Goal: Task Accomplishment & Management: Use online tool/utility

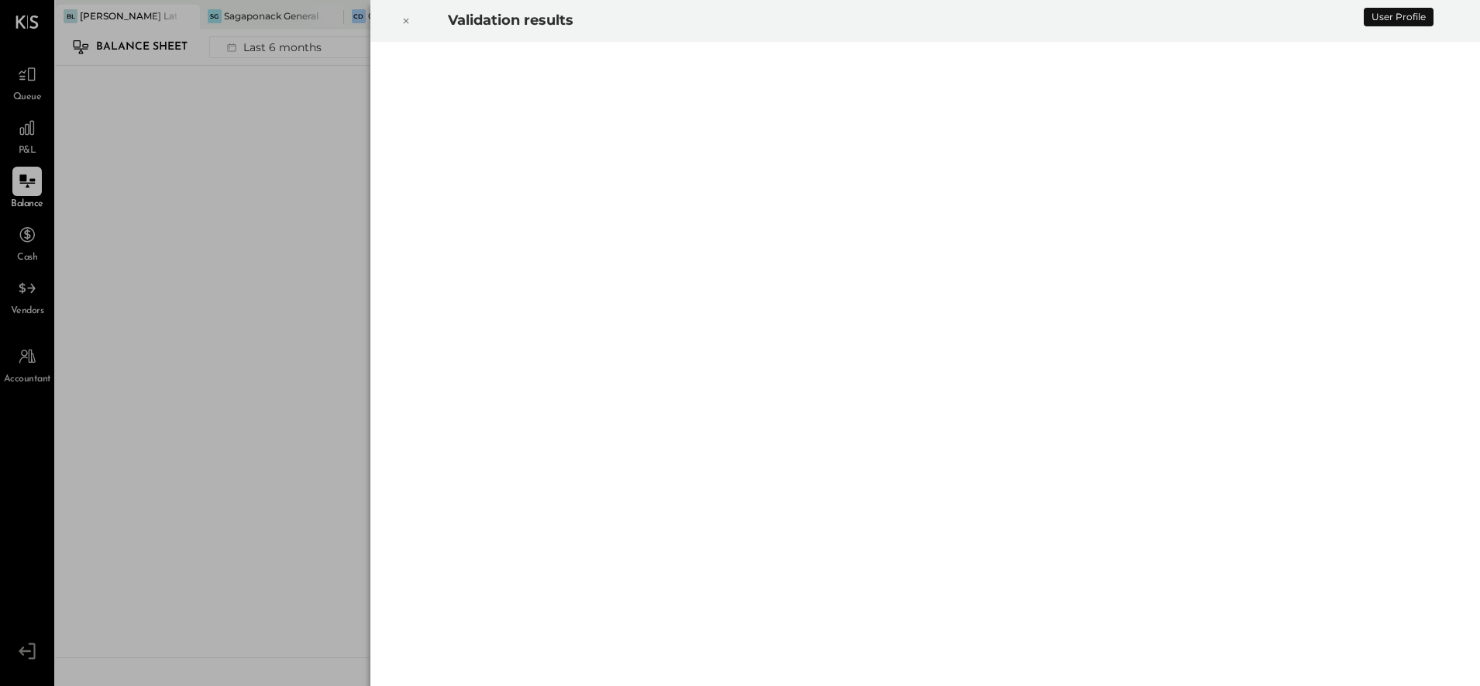
click at [407, 22] on icon at bounding box center [405, 21] width 5 height 5
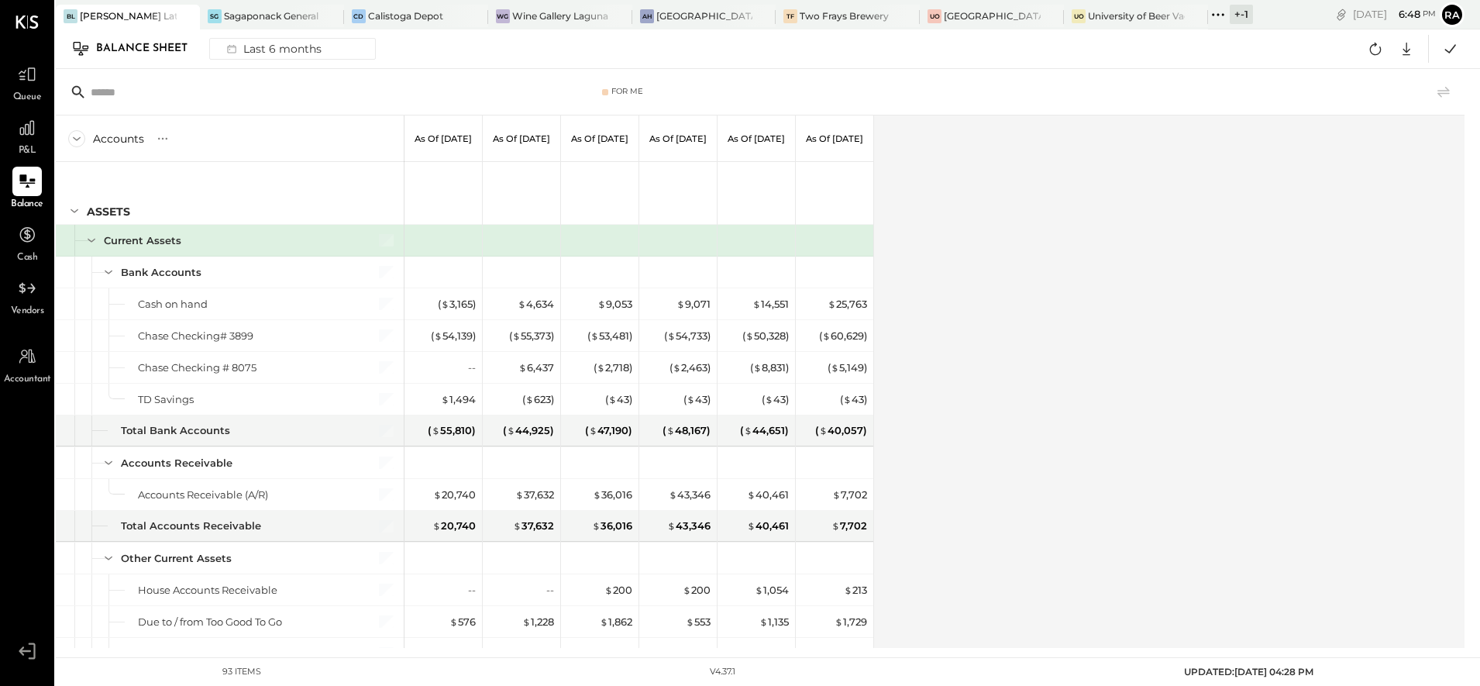
click at [34, 91] on span "Queue" at bounding box center [27, 98] width 29 height 14
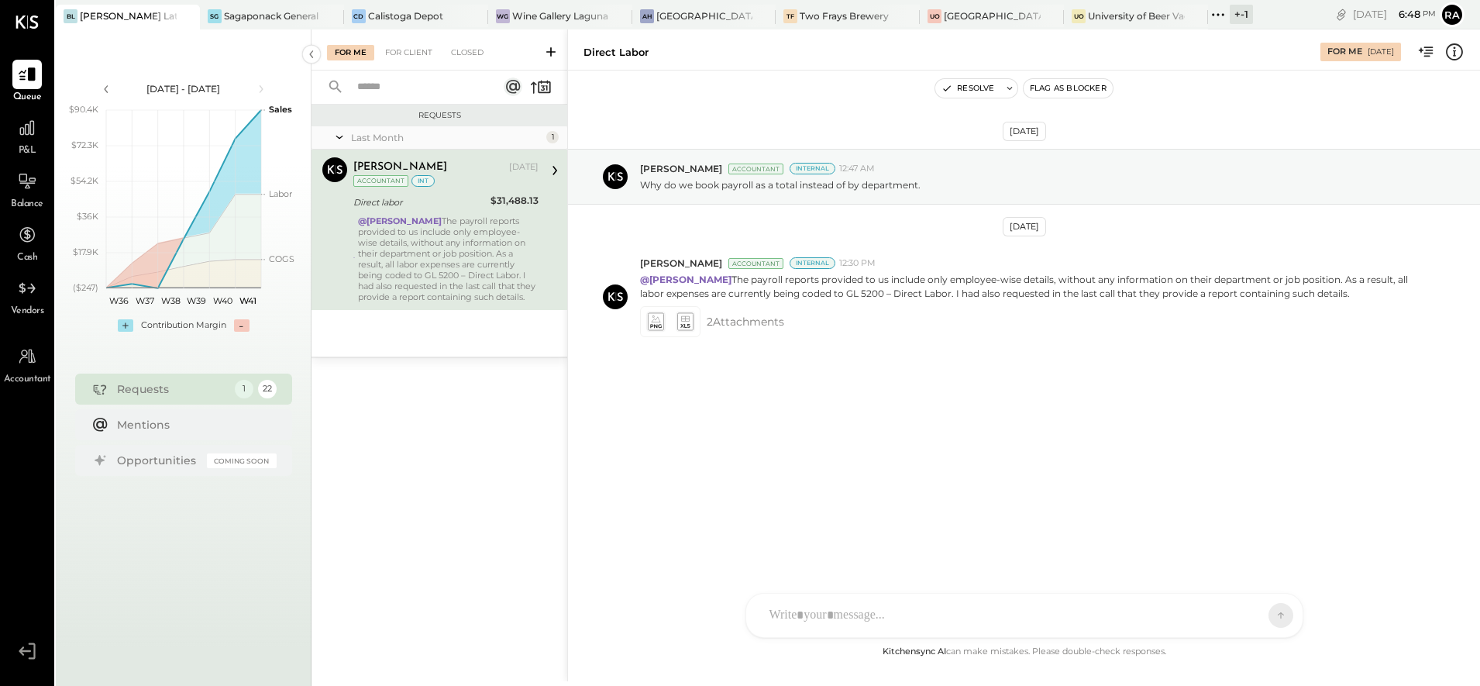
click at [556, 51] on icon at bounding box center [550, 51] width 15 height 15
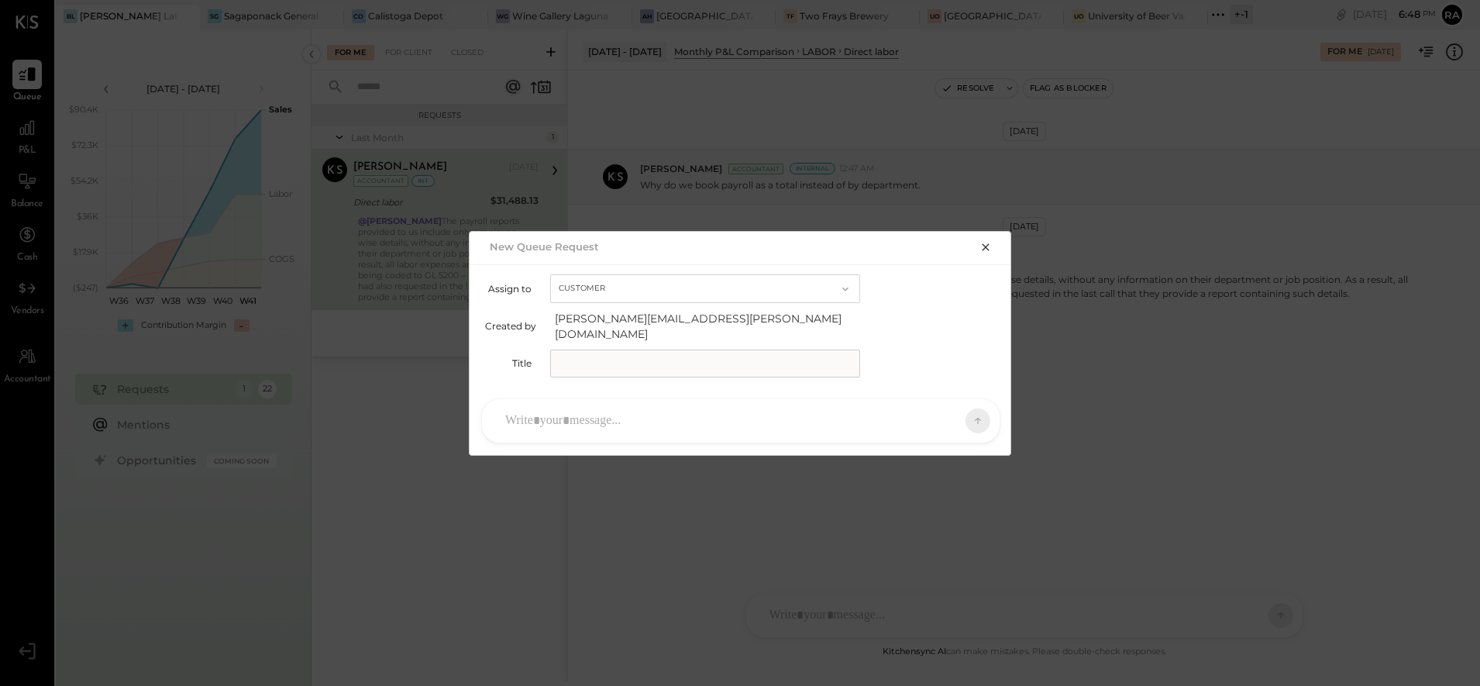
click at [587, 367] on input "text" at bounding box center [705, 364] width 310 height 28
click at [569, 415] on div at bounding box center [727, 421] width 459 height 34
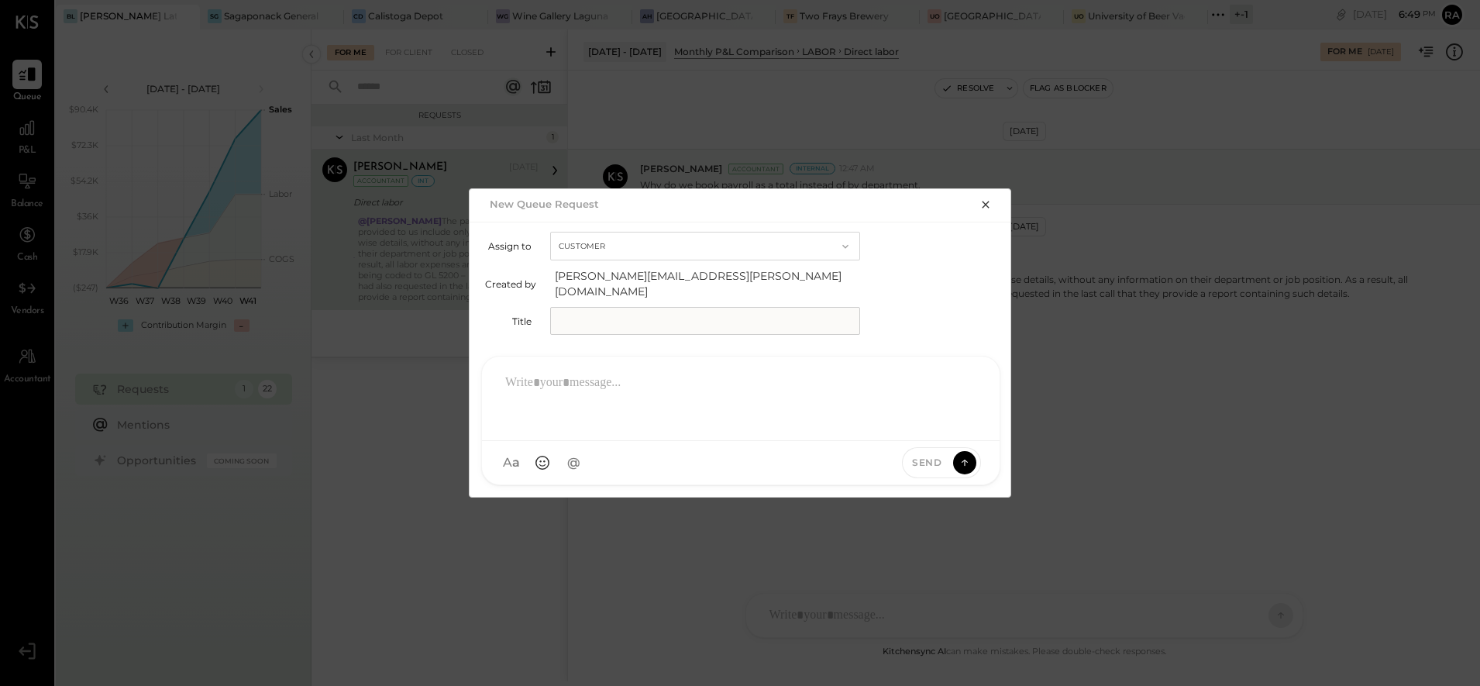
click at [679, 259] on button "Customer" at bounding box center [705, 246] width 310 height 29
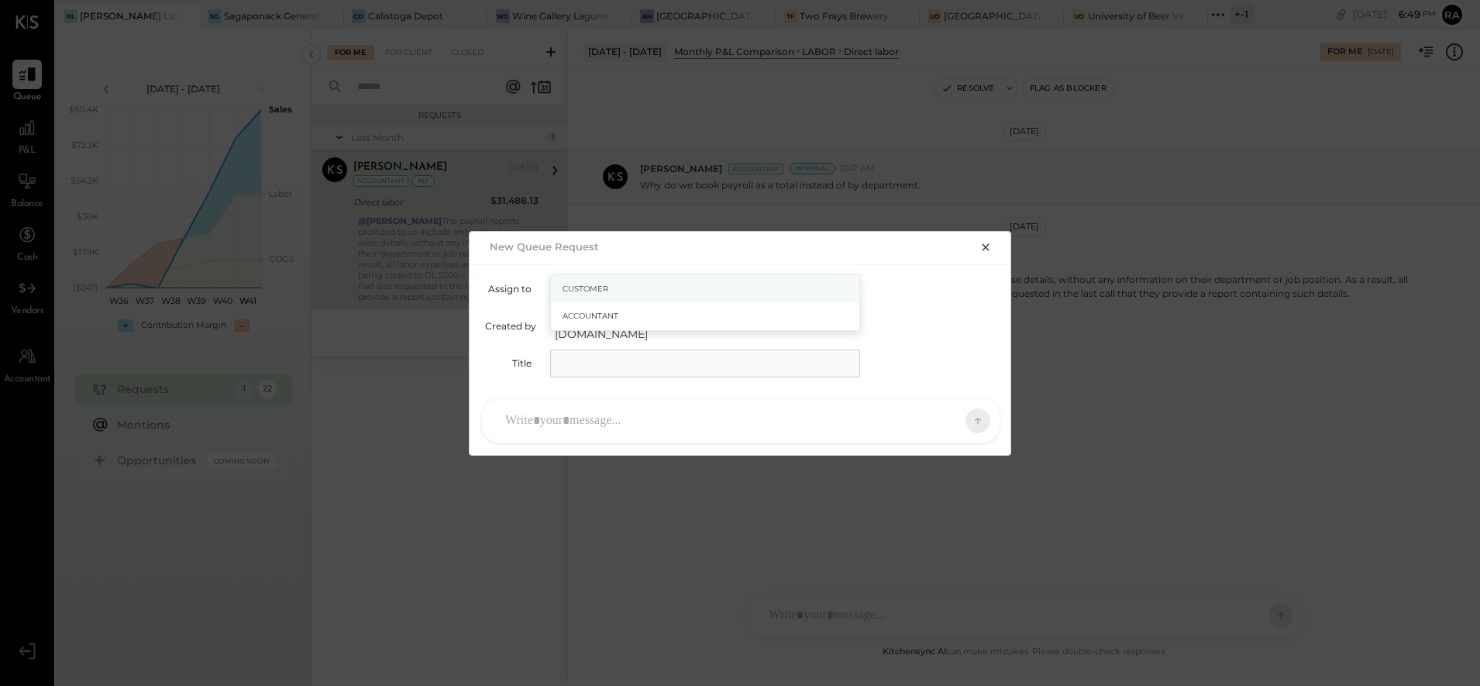
click at [631, 293] on div "Customer" at bounding box center [705, 289] width 308 height 28
click at [631, 293] on button "Customer" at bounding box center [705, 288] width 310 height 29
click at [631, 293] on div "Customer" at bounding box center [705, 289] width 308 height 28
click at [762, 257] on div "New Queue Request" at bounding box center [726, 247] width 482 height 22
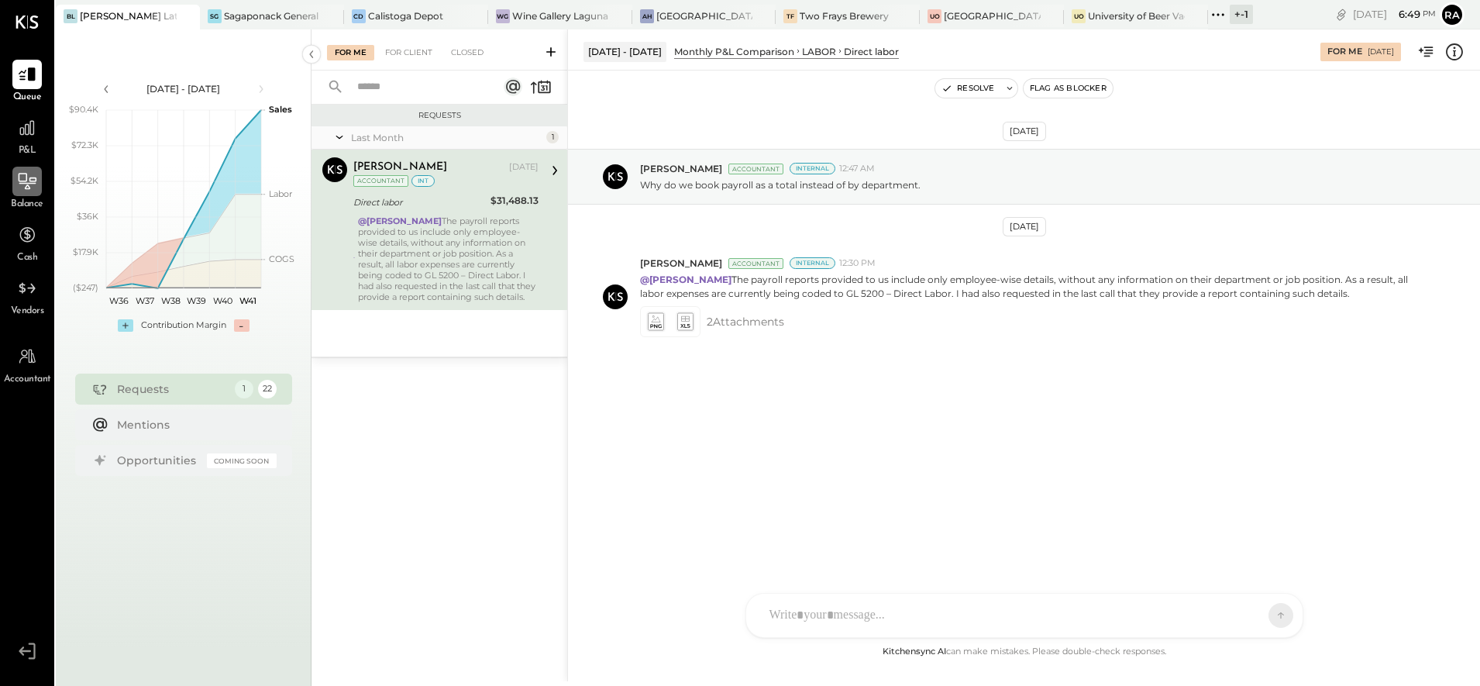
click at [35, 192] on div at bounding box center [26, 181] width 29 height 29
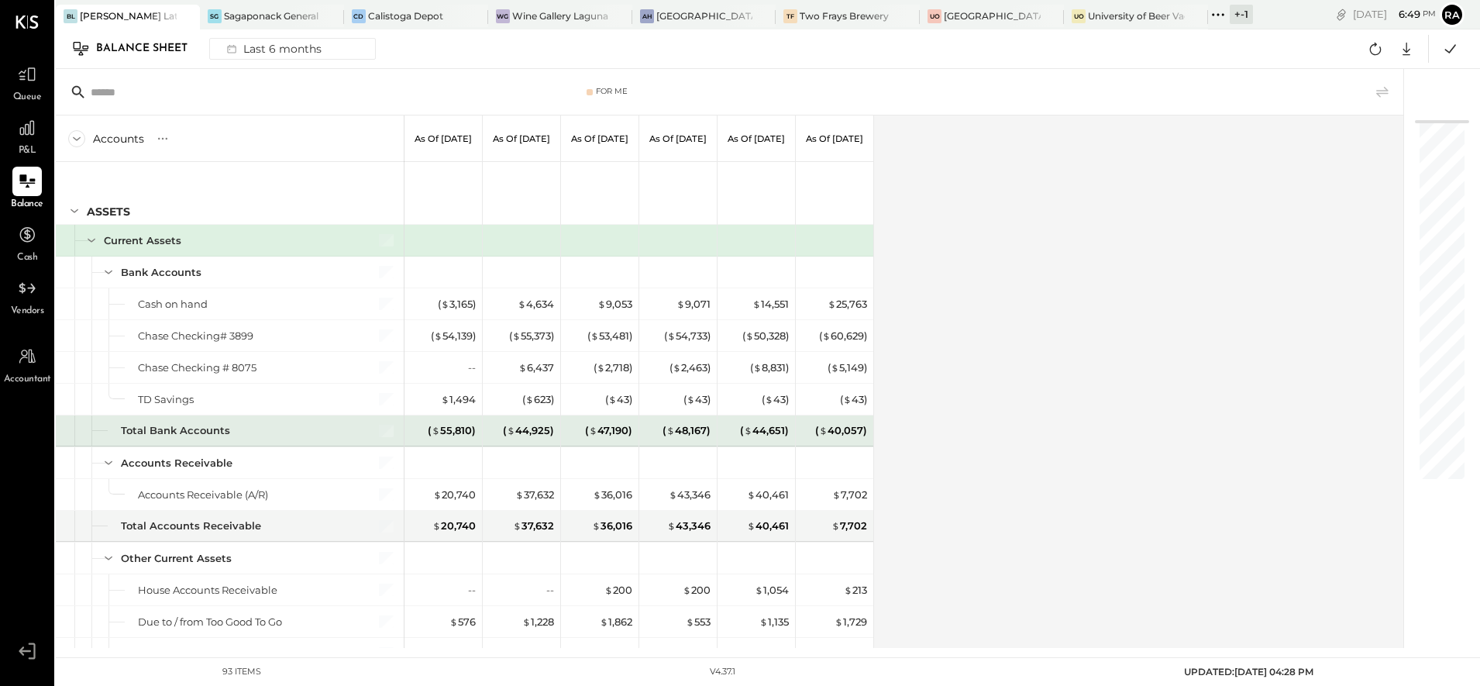
scroll to position [97, 0]
